Goal: Information Seeking & Learning: Learn about a topic

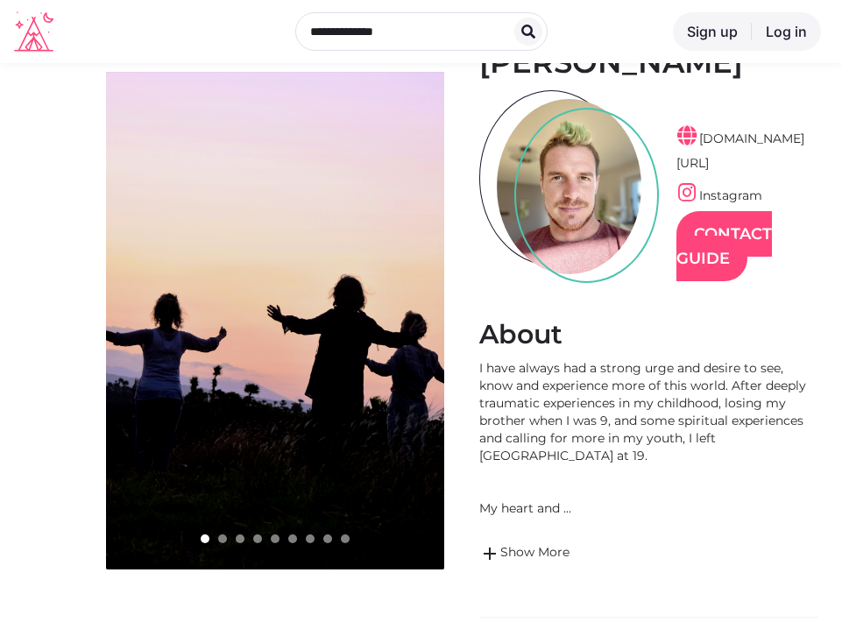
scroll to position [139, 0]
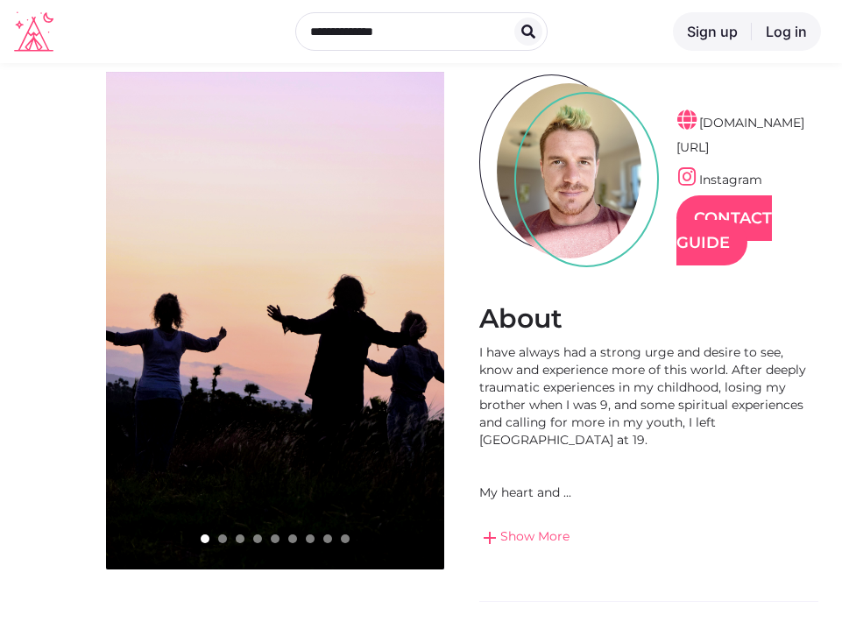
click at [522, 527] on link "add Show More" at bounding box center [648, 537] width 339 height 21
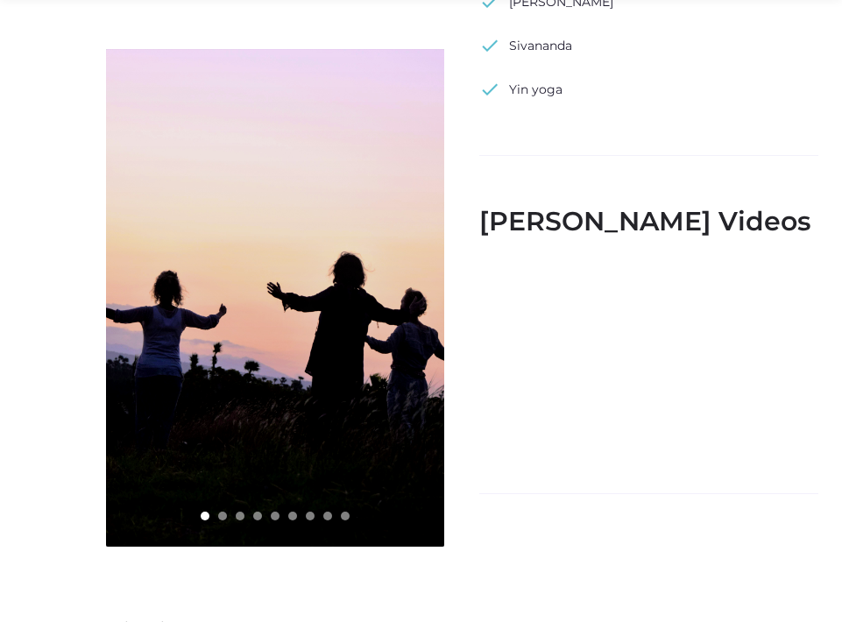
scroll to position [2383, 0]
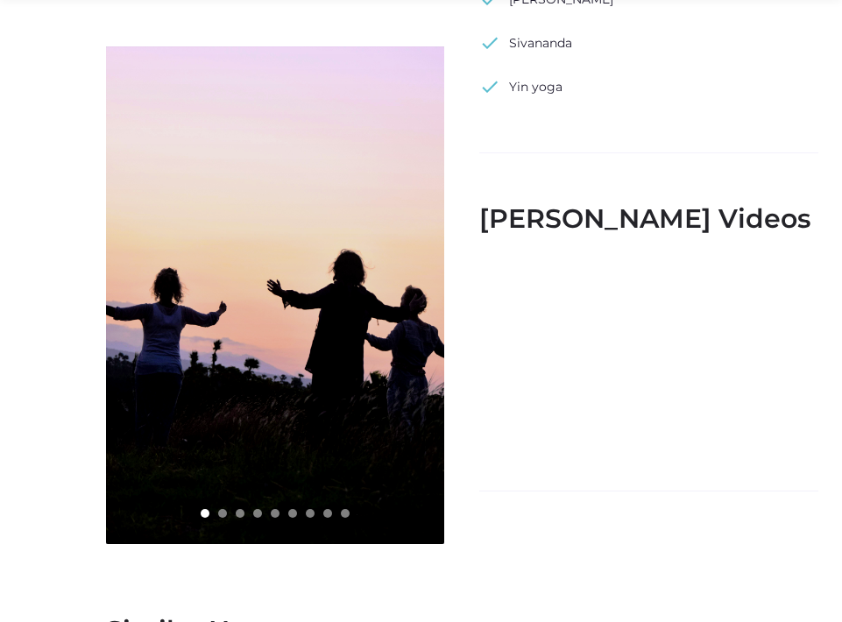
click at [219, 509] on div at bounding box center [222, 513] width 9 height 9
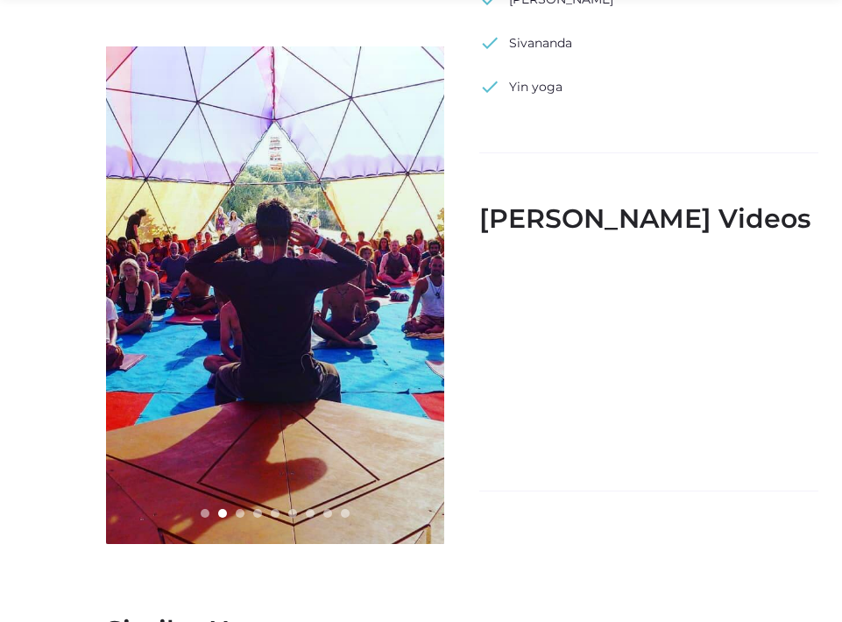
click at [239, 509] on div at bounding box center [240, 513] width 9 height 9
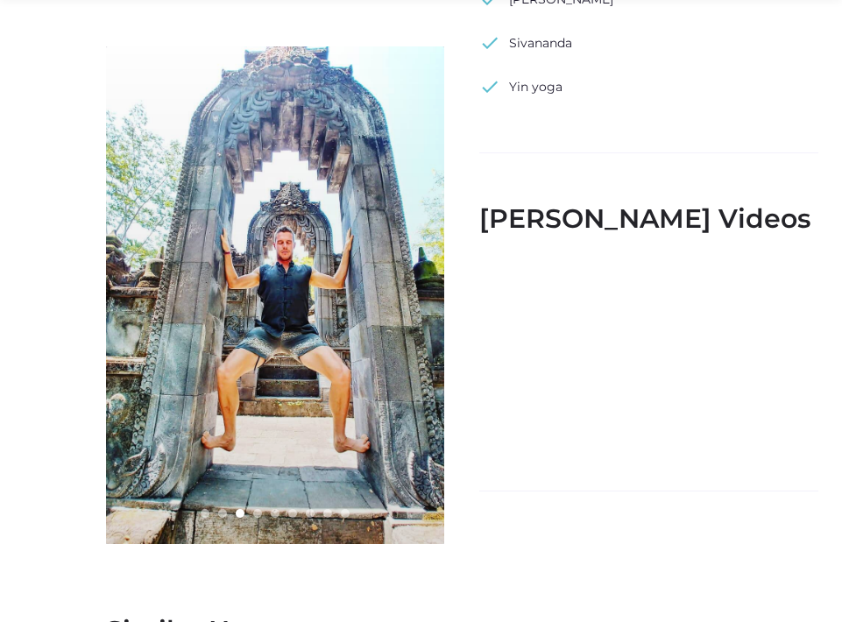
click at [257, 509] on div at bounding box center [257, 513] width 9 height 9
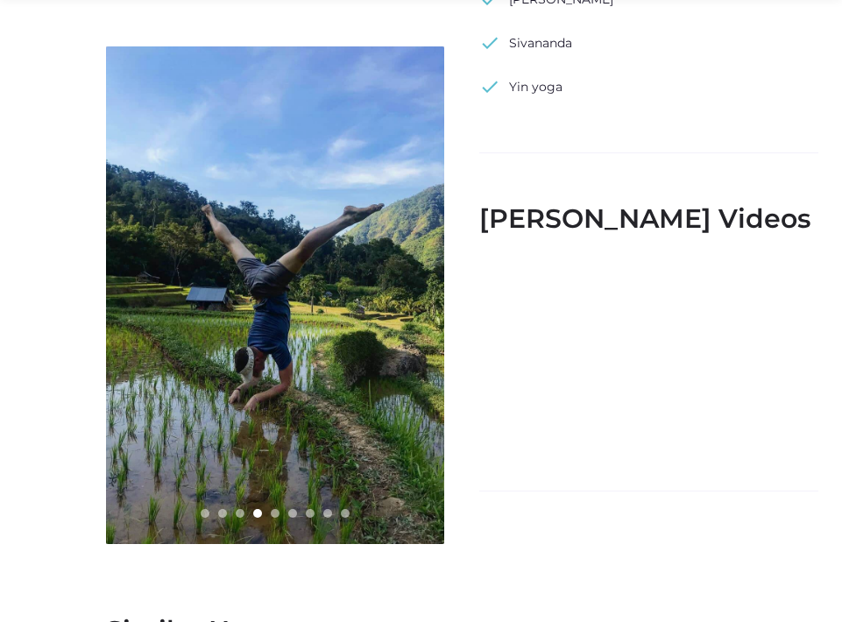
click at [271, 509] on div at bounding box center [275, 513] width 9 height 9
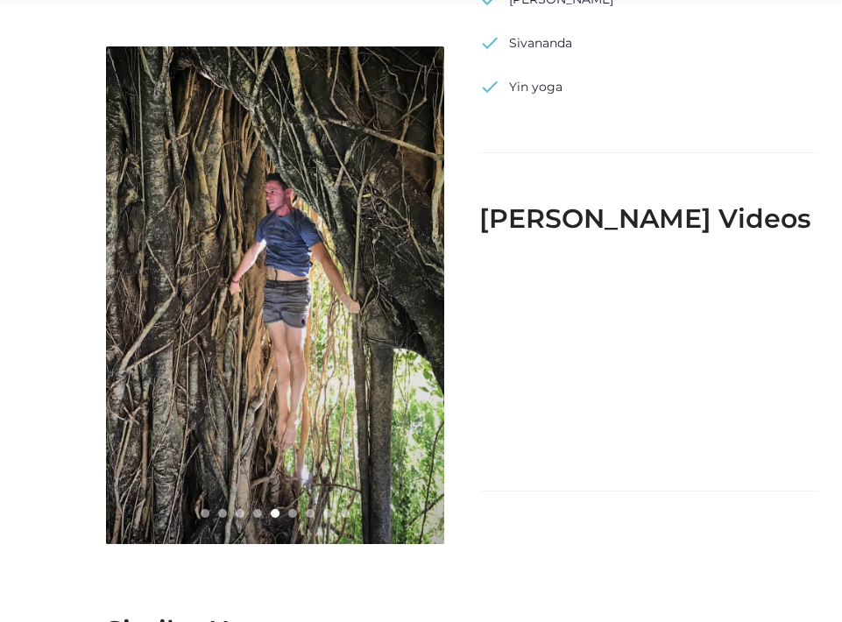
click at [291, 509] on div at bounding box center [292, 513] width 9 height 9
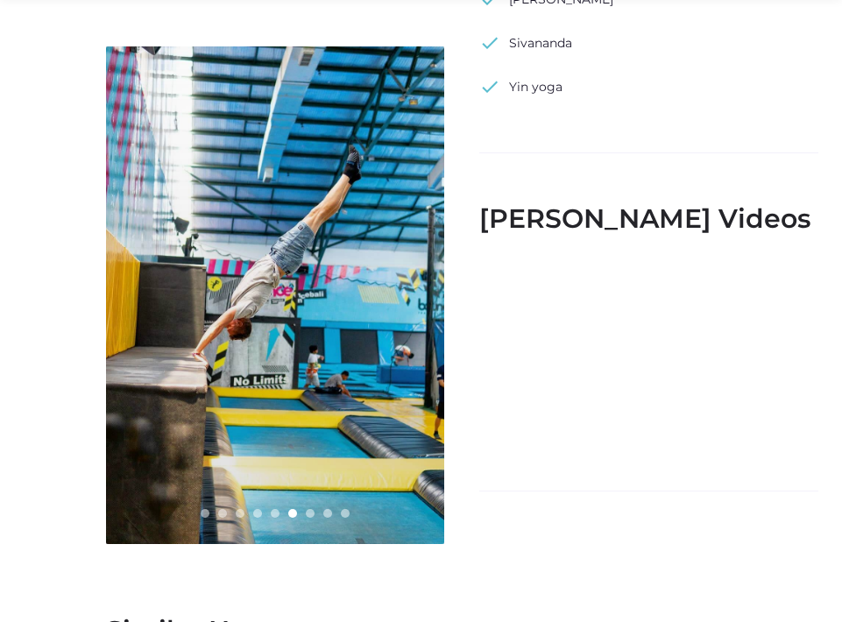
click at [308, 509] on div at bounding box center [310, 513] width 9 height 9
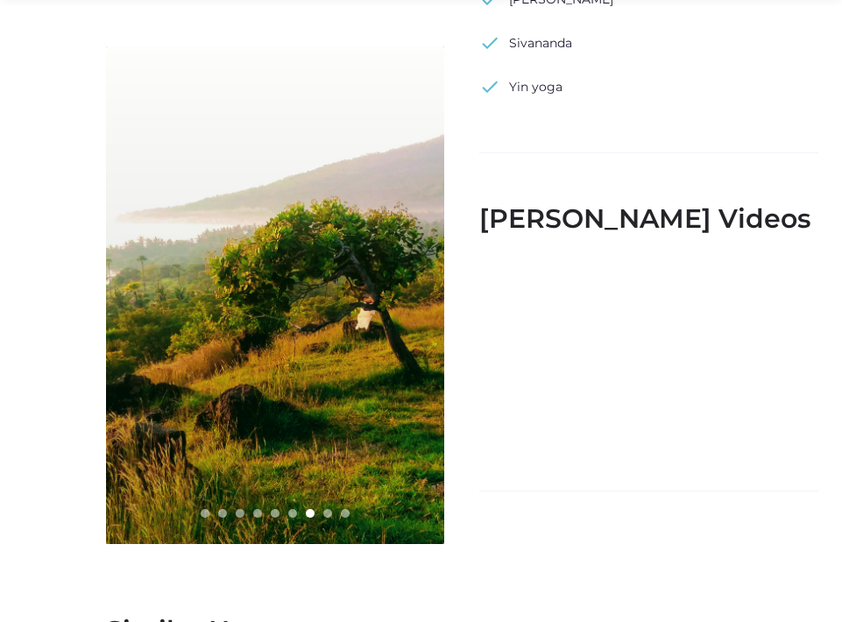
click at [326, 509] on div at bounding box center [327, 513] width 9 height 9
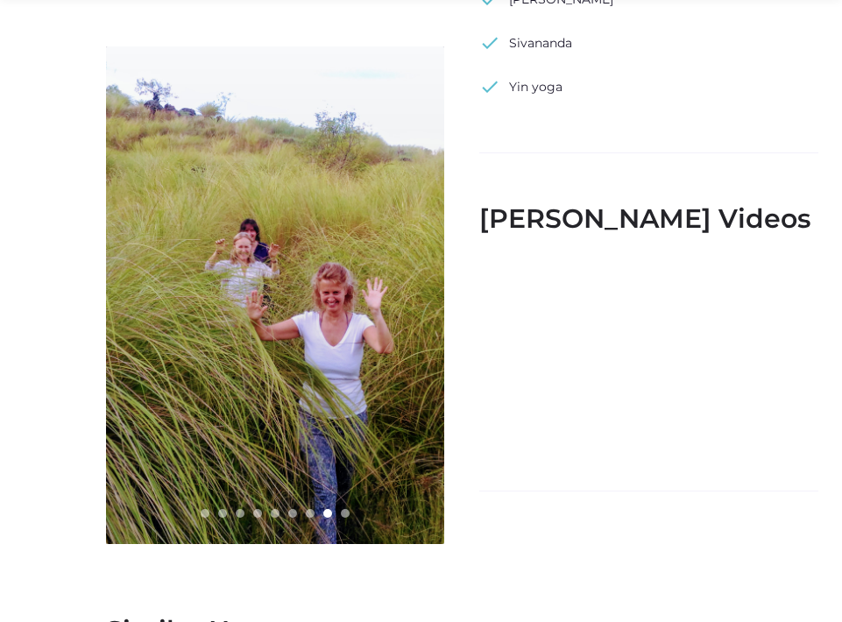
click at [346, 509] on div at bounding box center [345, 513] width 9 height 9
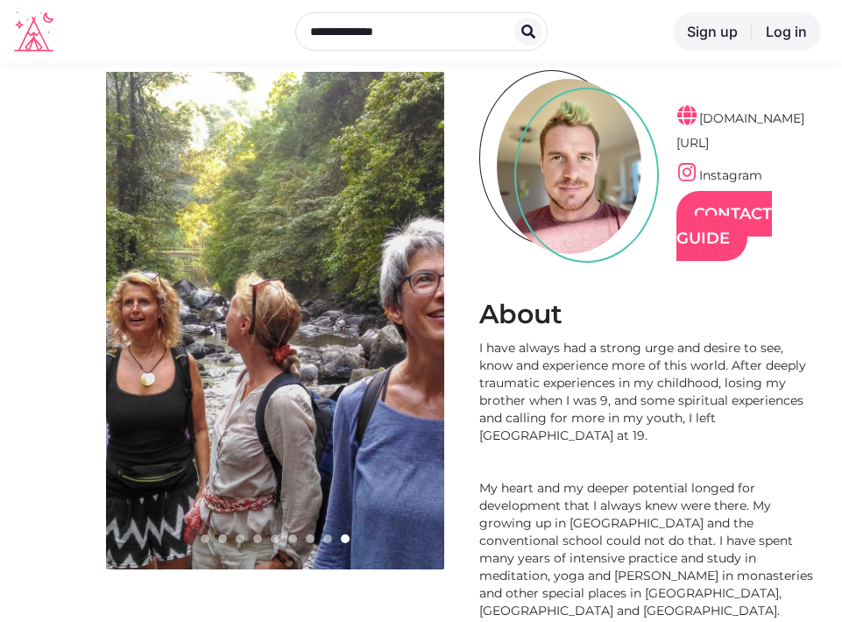
scroll to position [0, 0]
